Goal: Task Accomplishment & Management: Manage account settings

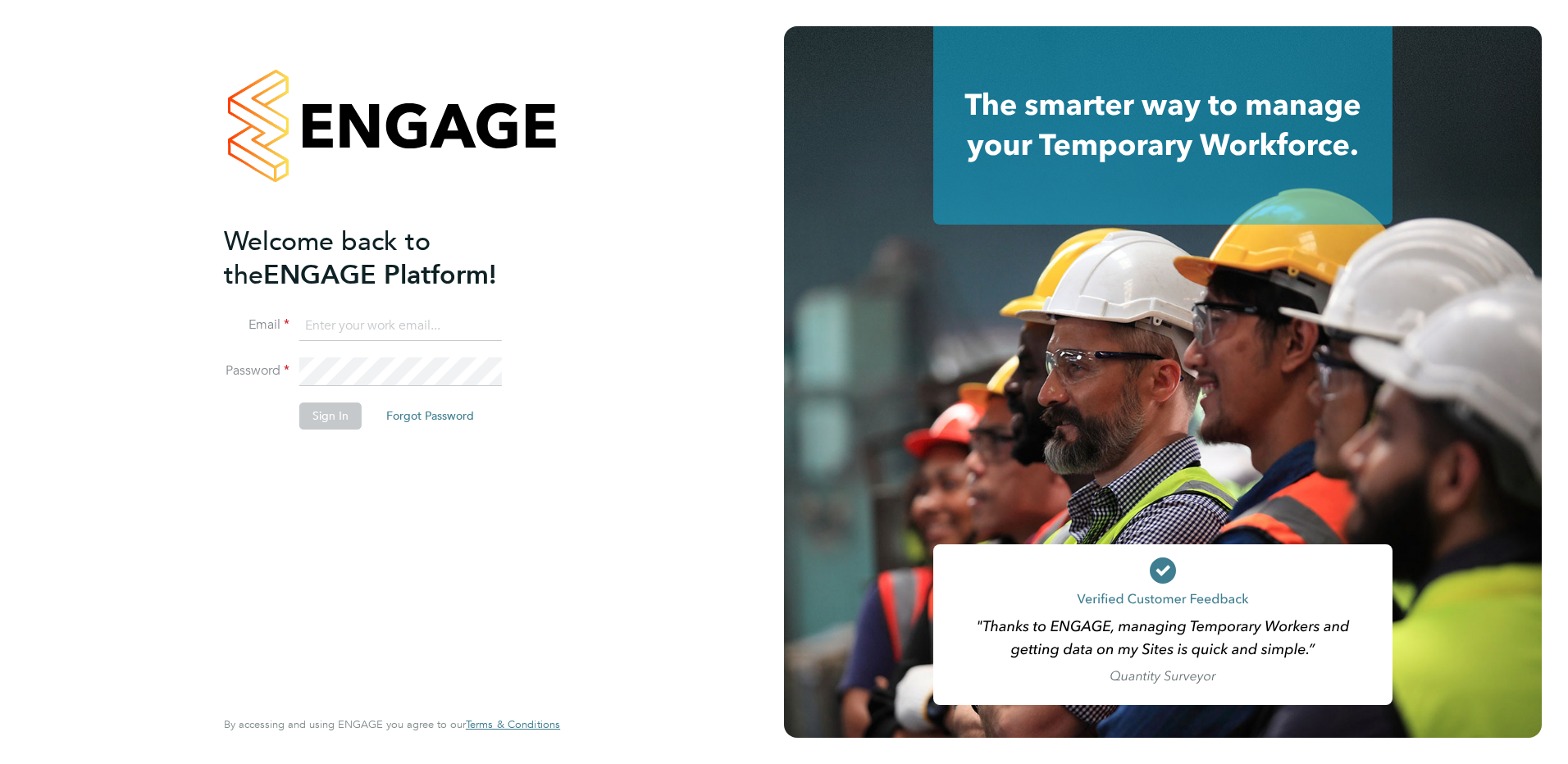
type input "ella.wratten@blackstone-recruitment.co.uk"
click at [341, 418] on button "Sign In" at bounding box center [331, 416] width 62 height 26
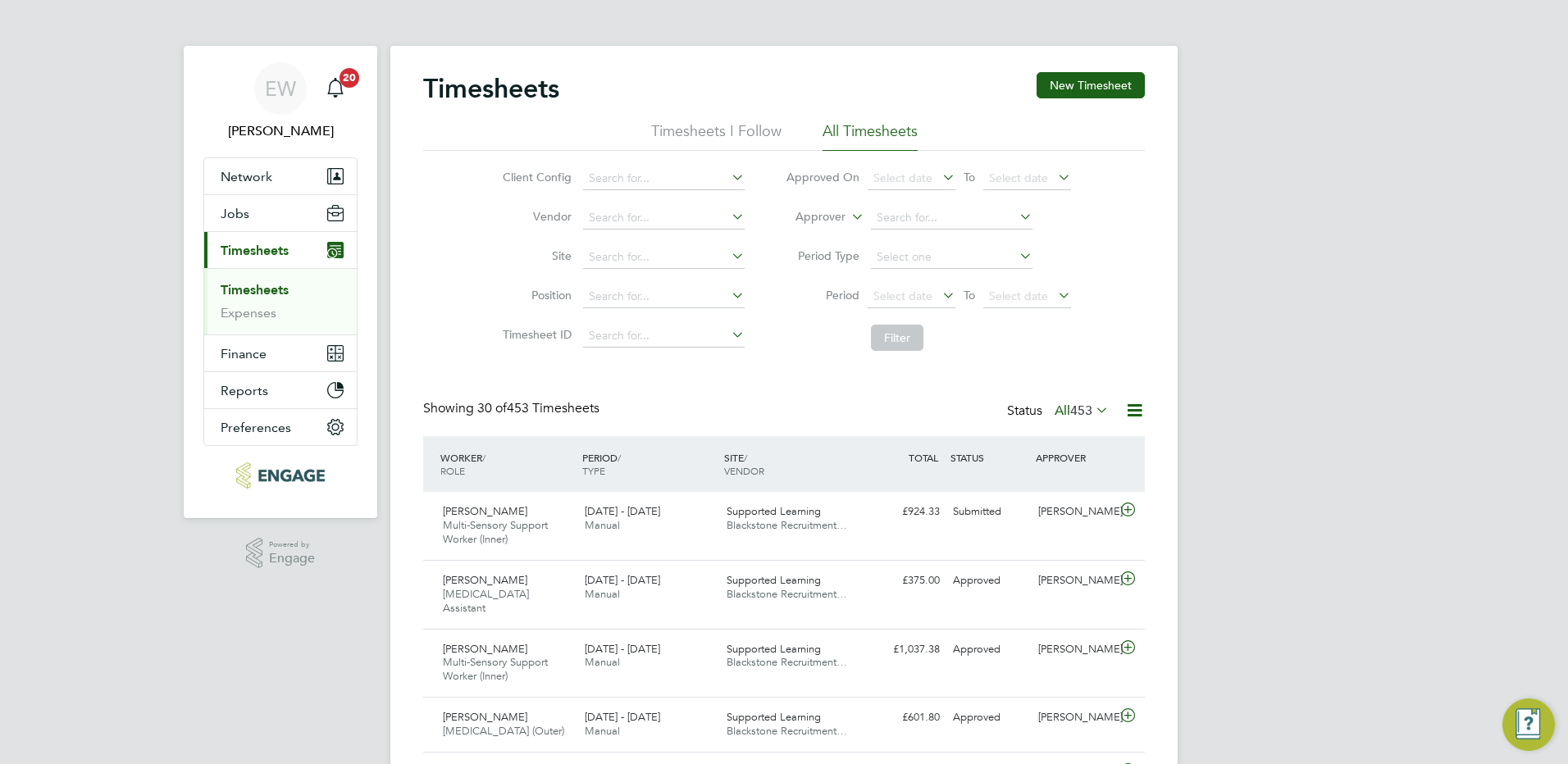
click at [256, 295] on link "Timesheets" at bounding box center [254, 290] width 68 height 16
click at [272, 293] on link "Timesheets" at bounding box center [254, 290] width 68 height 16
click at [914, 294] on span "Select date" at bounding box center [902, 296] width 59 height 15
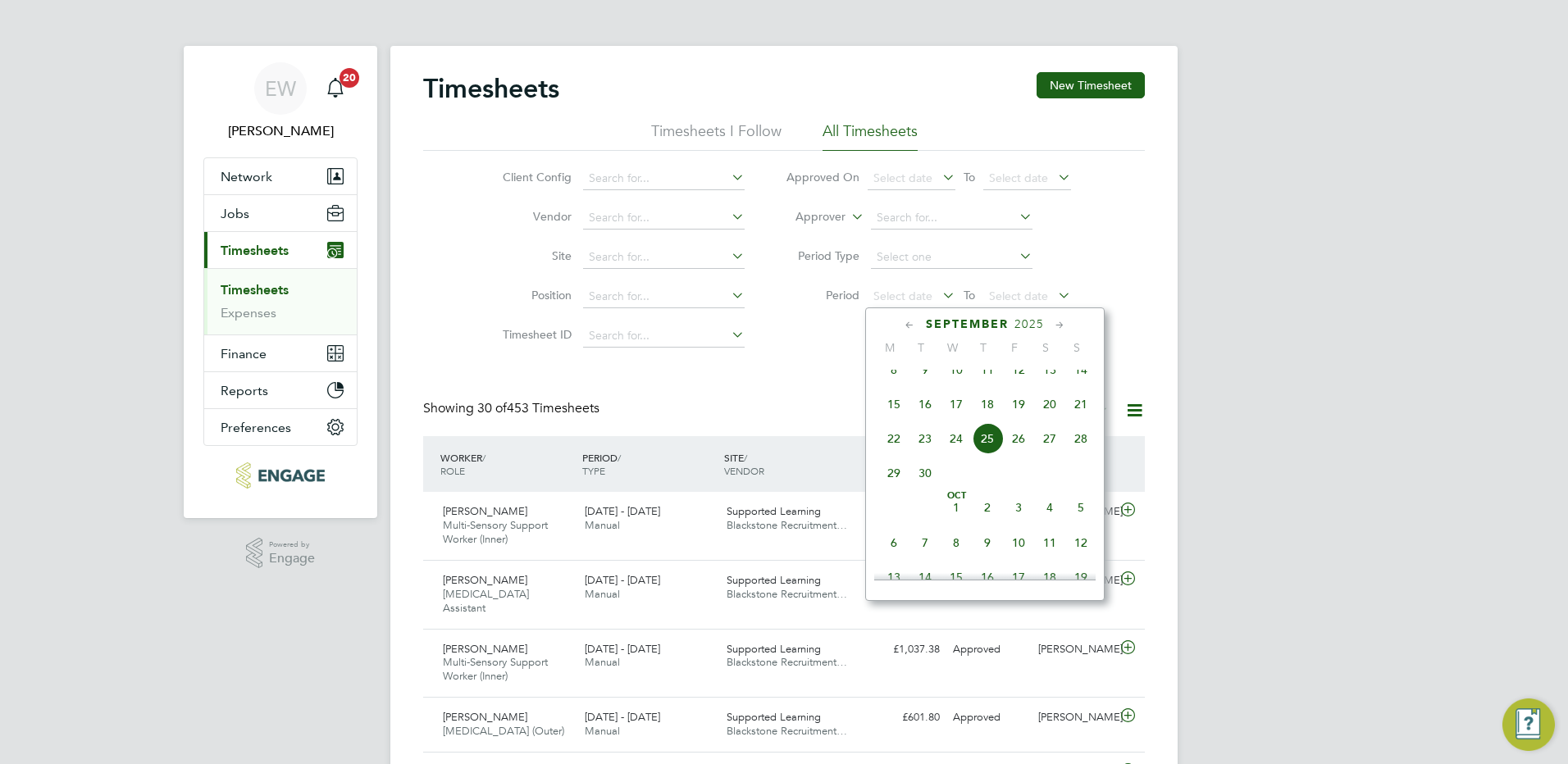
click at [890, 420] on span "15" at bounding box center [893, 404] width 31 height 31
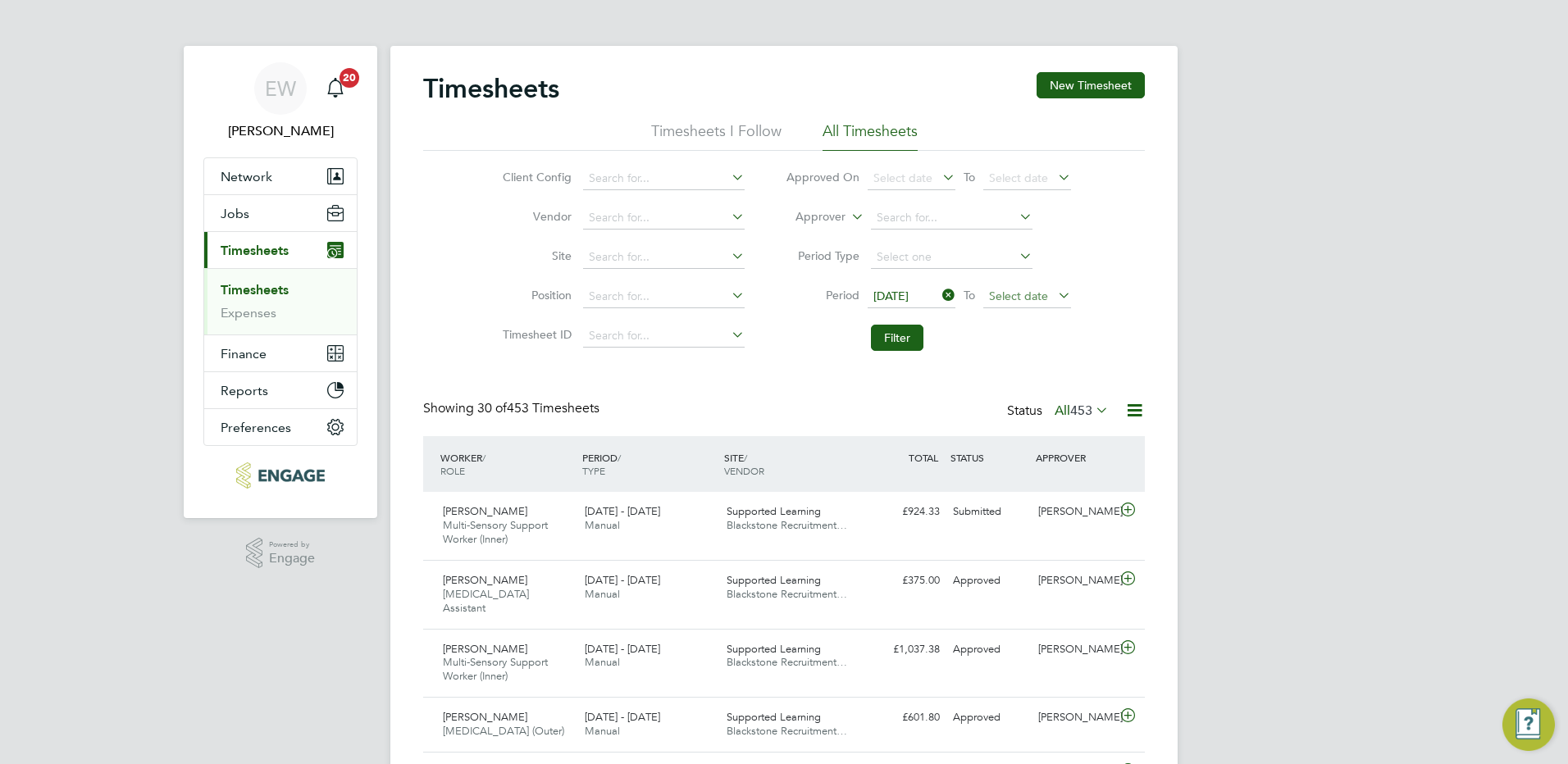
click at [1029, 296] on span "Select date" at bounding box center [1018, 296] width 59 height 15
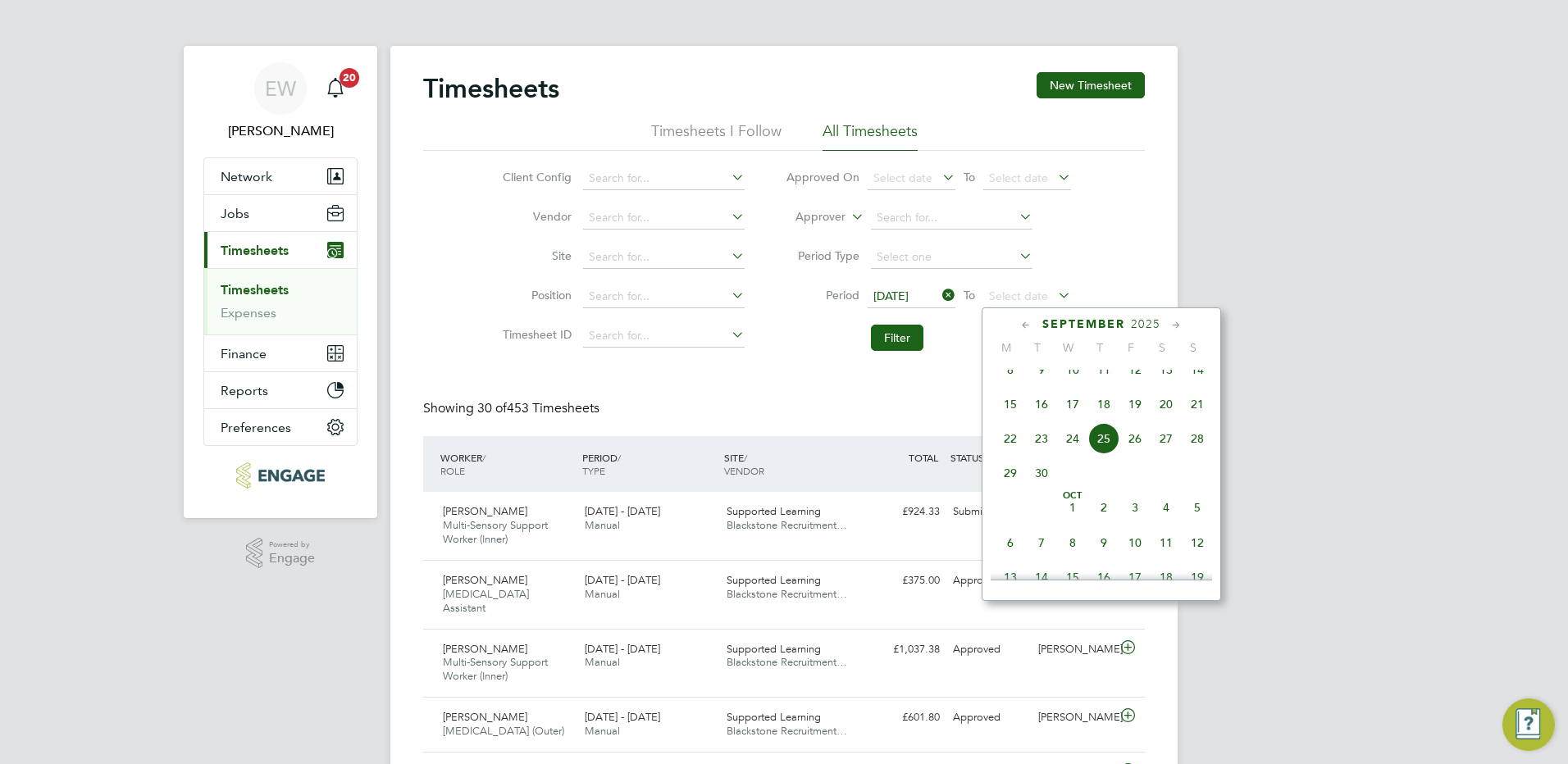
click at [1202, 419] on span "21" at bounding box center [1197, 404] width 31 height 31
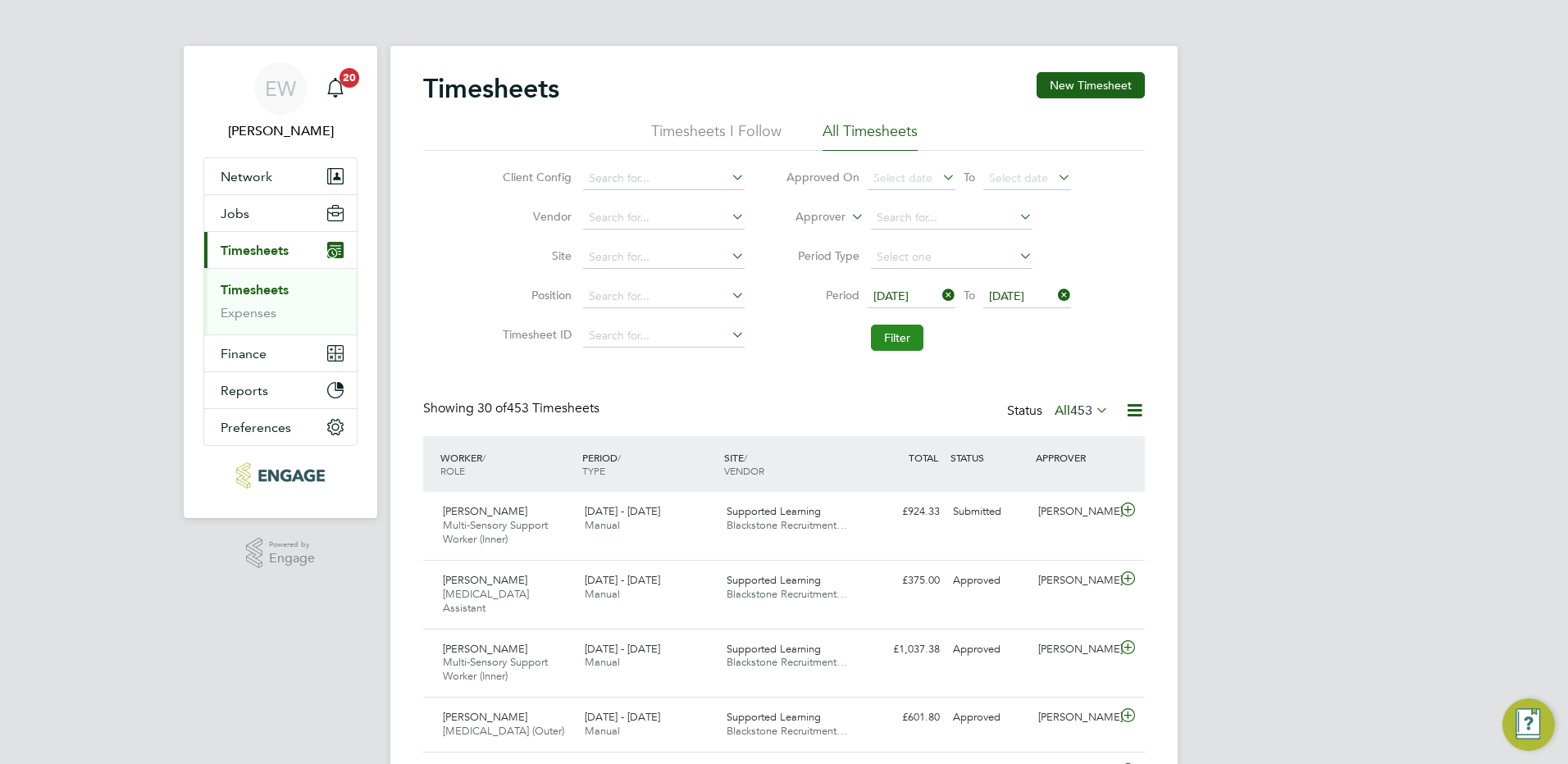
click at [902, 338] on button "Filter" at bounding box center [896, 338] width 53 height 26
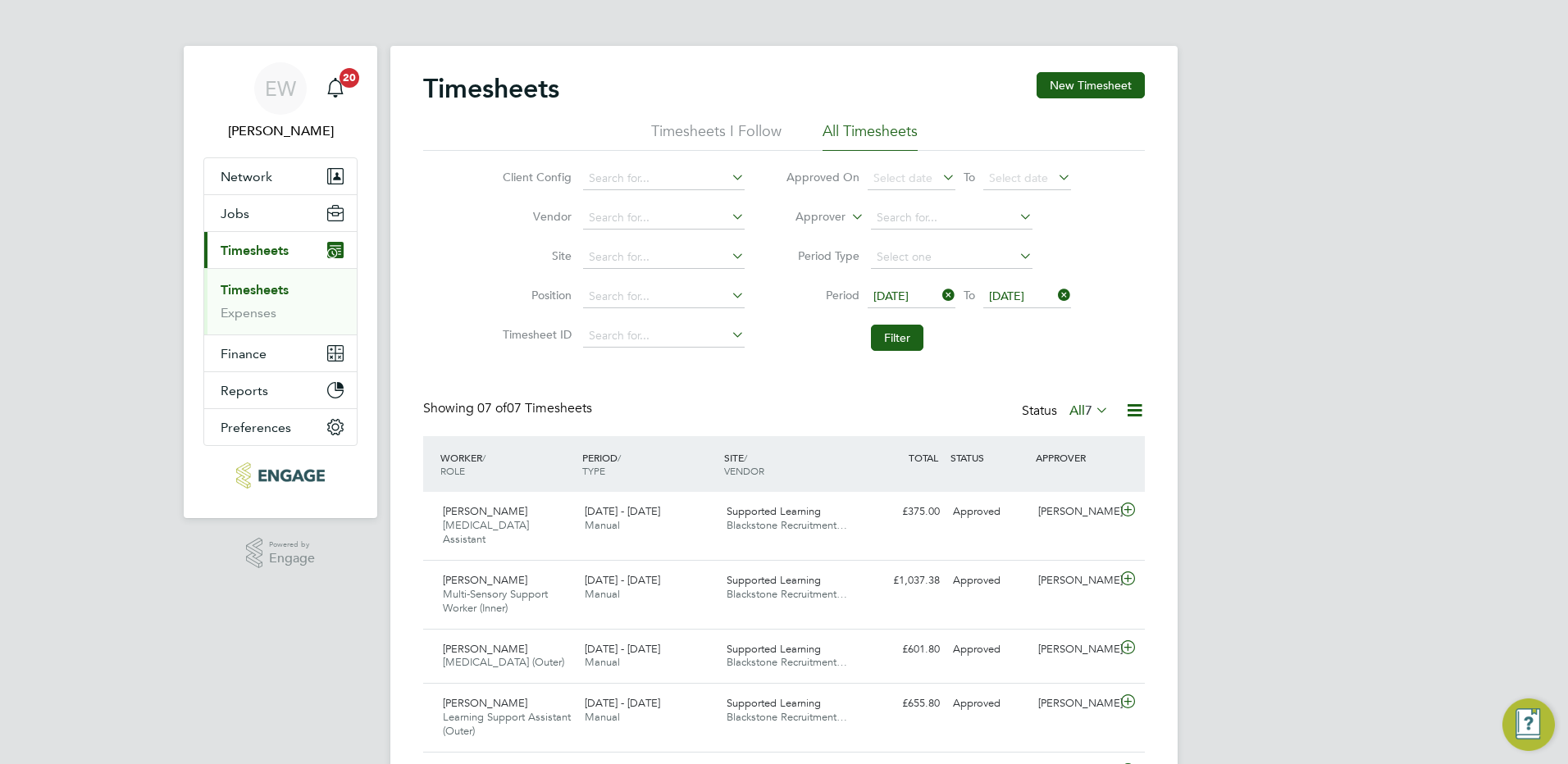
click at [1092, 411] on icon at bounding box center [1092, 410] width 0 height 23
click at [1100, 441] on li "All" at bounding box center [1085, 439] width 76 height 23
